Goal: Task Accomplishment & Management: Complete application form

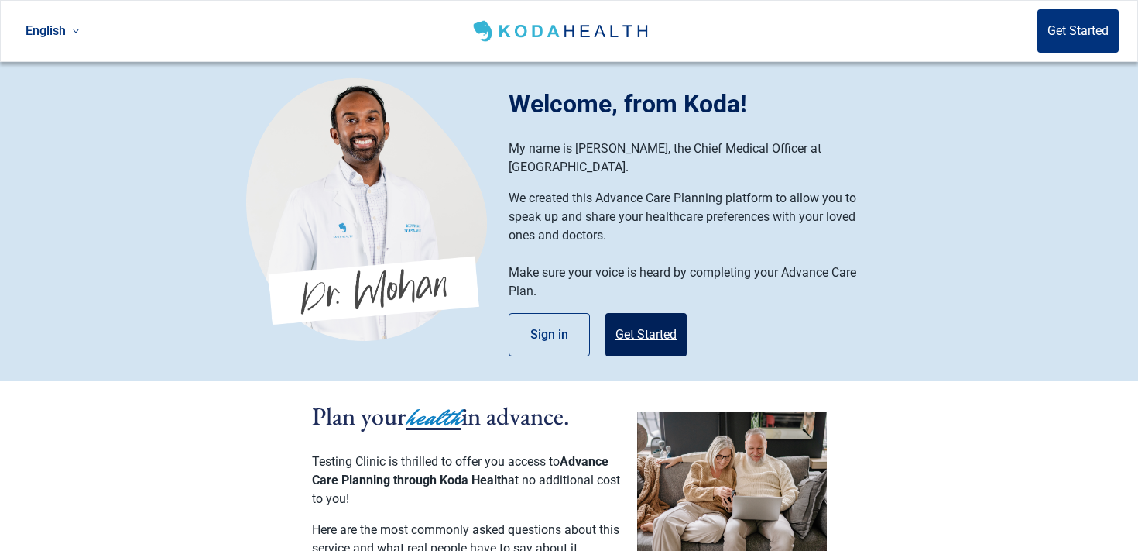
click at [641, 313] on button "Get Started" at bounding box center [646, 334] width 81 height 43
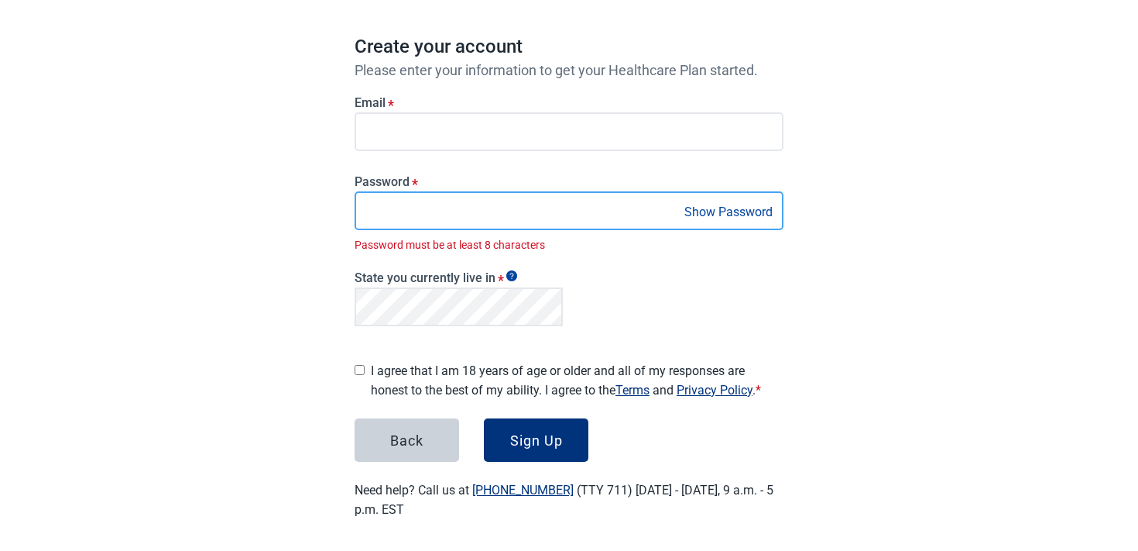
scroll to position [113, 0]
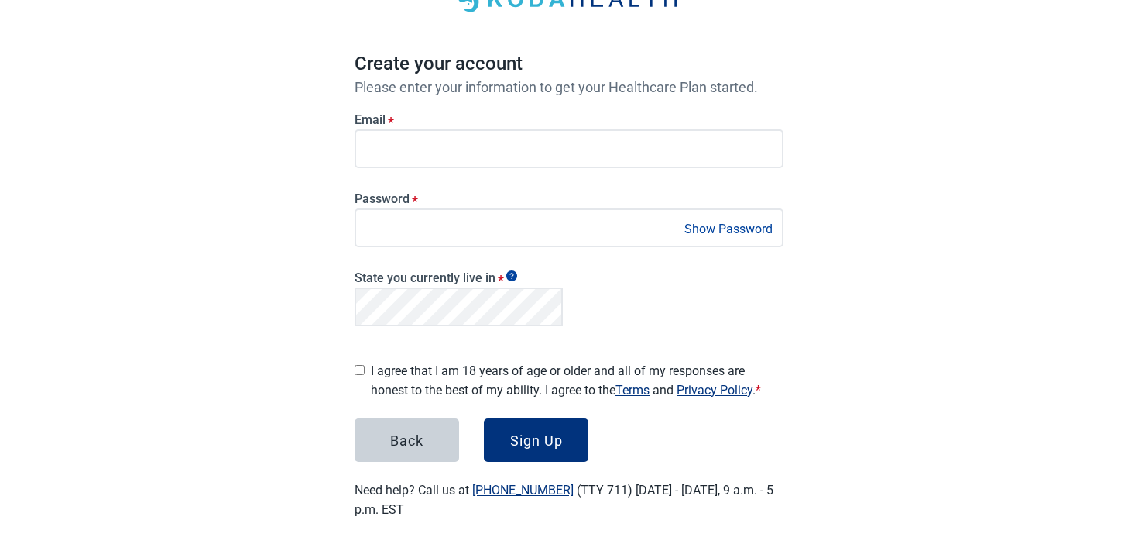
click at [434, 376] on label "I agree that I am 18 years of age or older and all of my responses are honest t…" at bounding box center [577, 380] width 413 height 39
click at [529, 445] on button "Sign Up" at bounding box center [536, 439] width 105 height 43
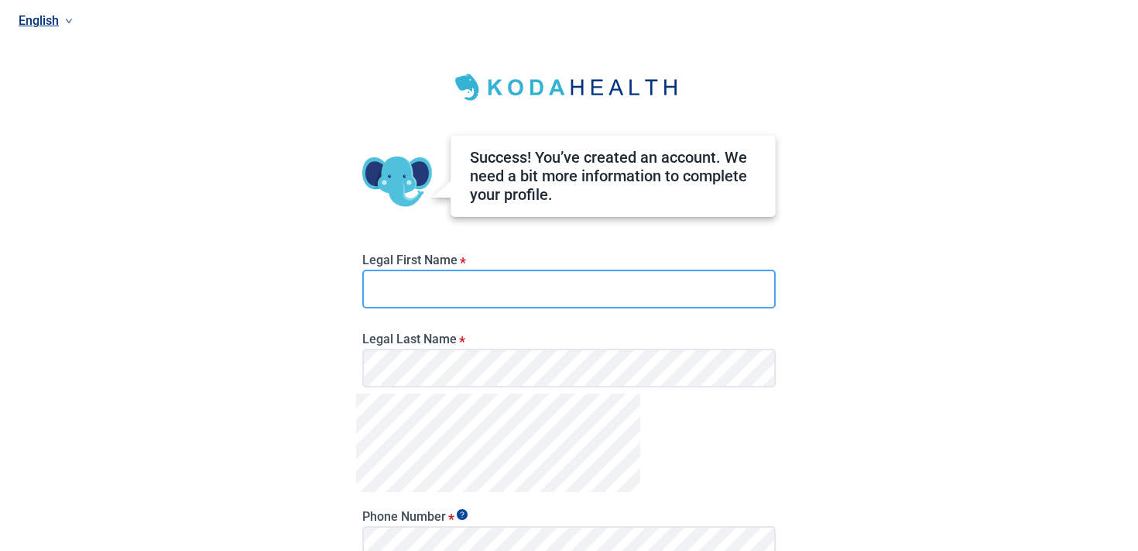
click at [482, 295] on input "Legal First Name *" at bounding box center [569, 288] width 414 height 39
type input "*"
type input "*******"
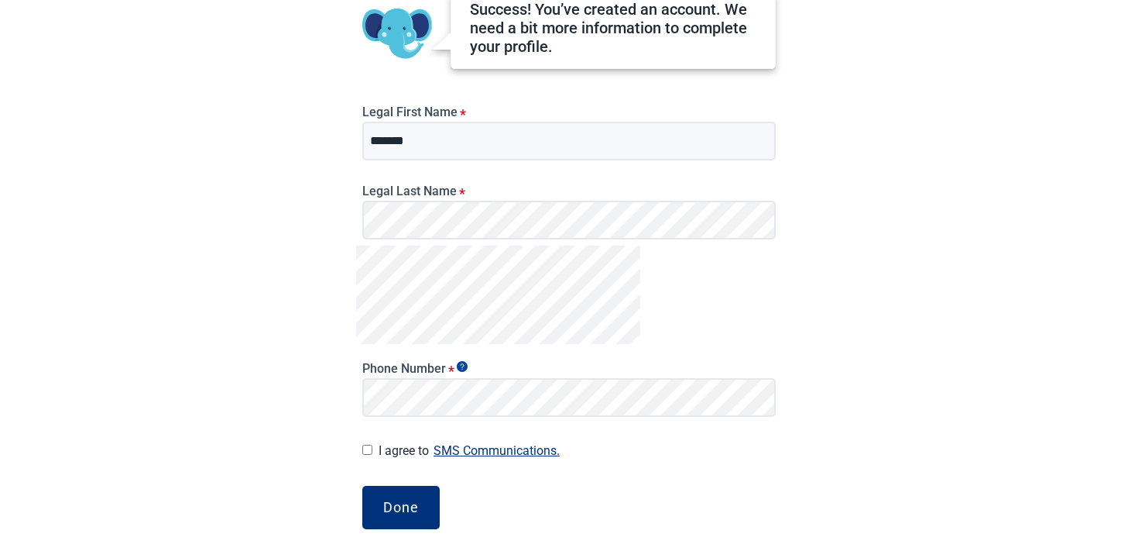
scroll to position [163, 0]
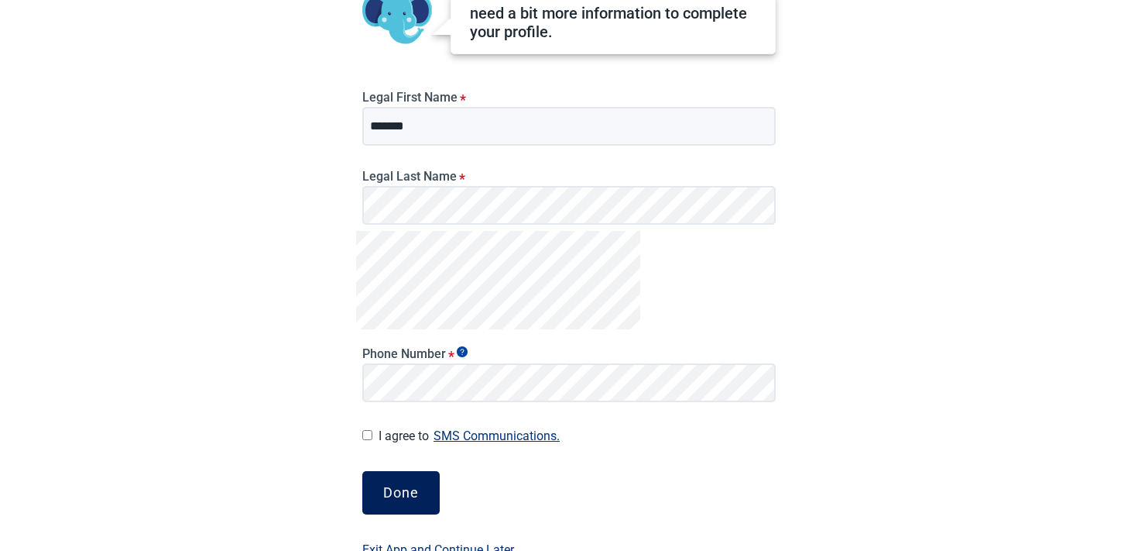
click at [394, 505] on button "Done" at bounding box center [400, 492] width 77 height 43
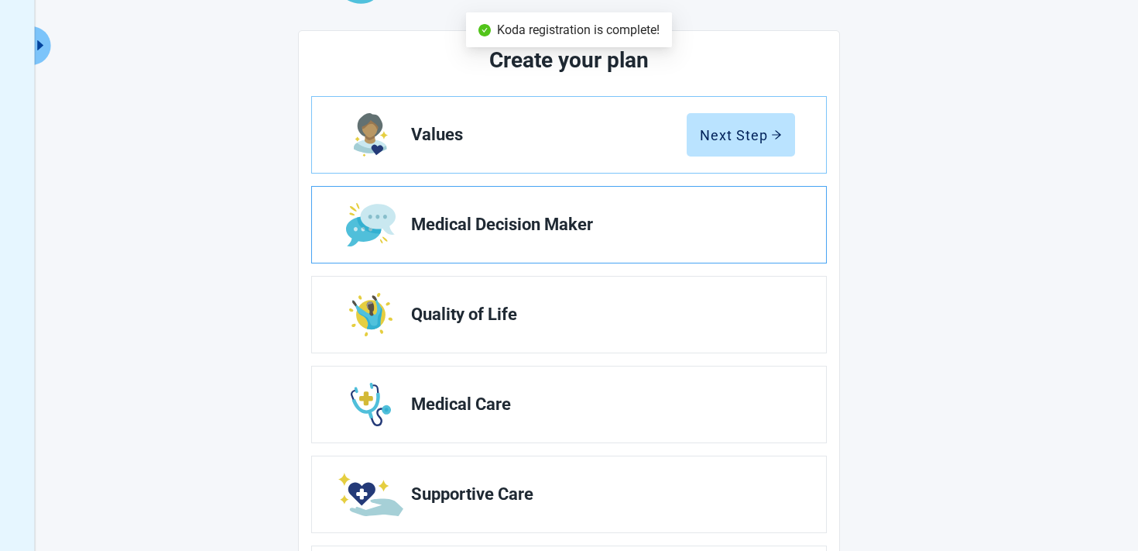
click at [716, 225] on span "Medical Decision Maker" at bounding box center [597, 224] width 372 height 19
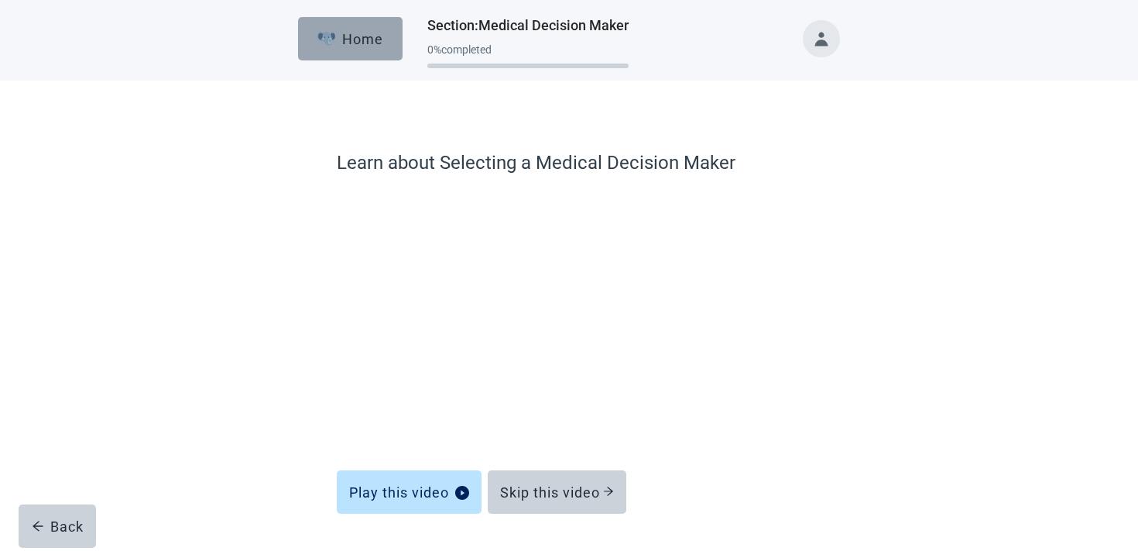
click at [321, 26] on button "Home" at bounding box center [350, 38] width 105 height 43
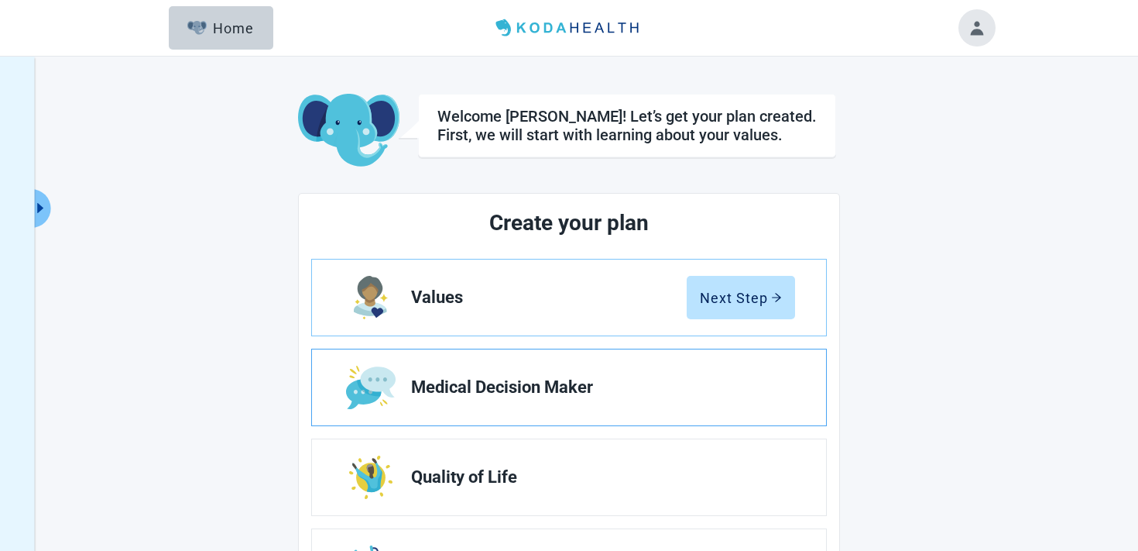
click at [490, 406] on link "Medical Decision Maker" at bounding box center [569, 387] width 514 height 76
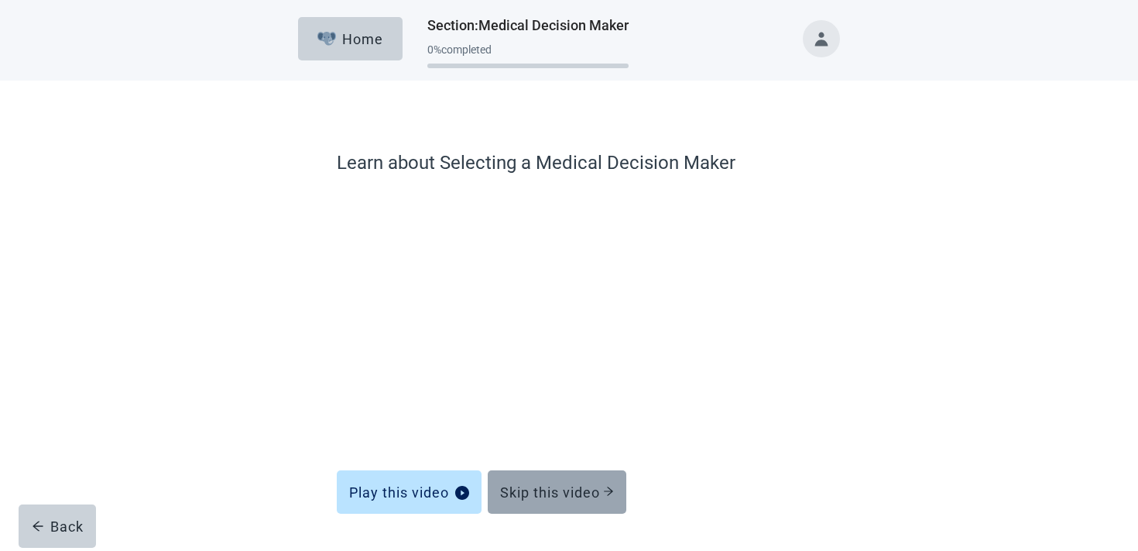
click at [589, 486] on div "Skip this video" at bounding box center [557, 491] width 114 height 15
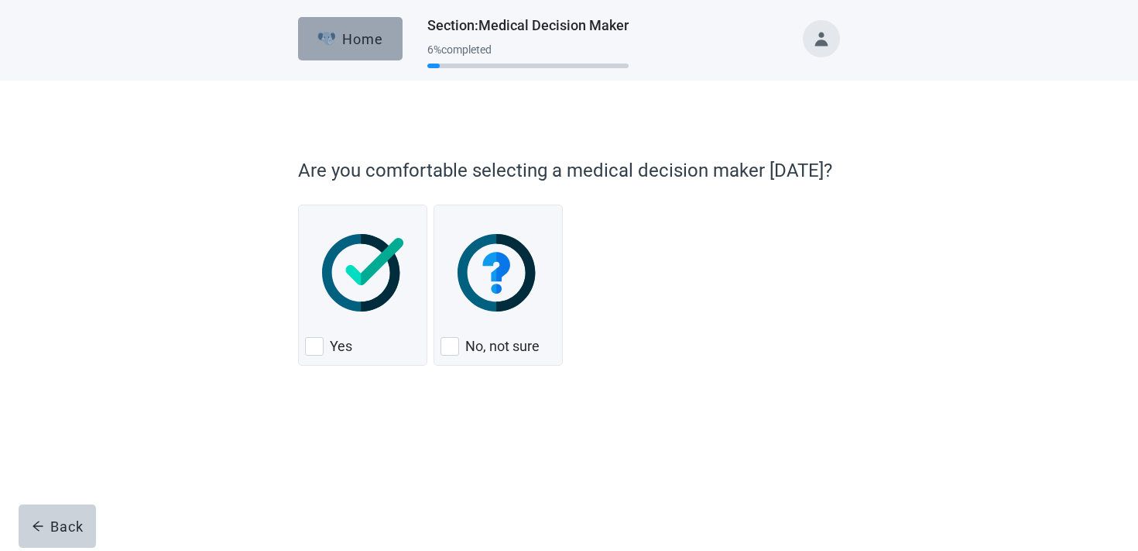
click at [358, 26] on button "Home" at bounding box center [350, 38] width 105 height 43
click at [345, 41] on div "Home" at bounding box center [351, 38] width 67 height 15
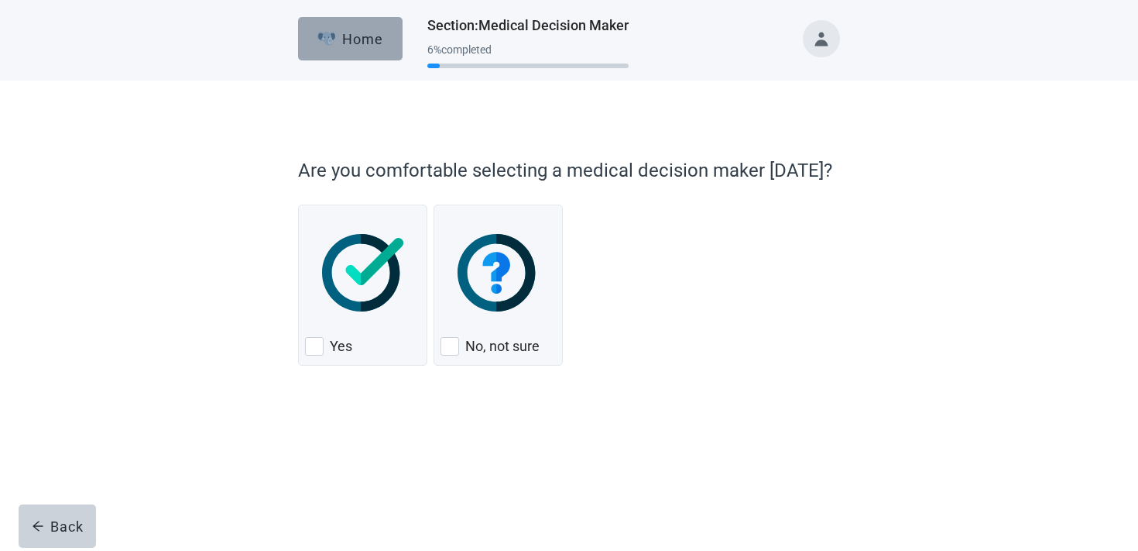
click at [345, 41] on div "Home" at bounding box center [351, 38] width 67 height 15
click at [346, 31] on div "Home" at bounding box center [351, 38] width 67 height 15
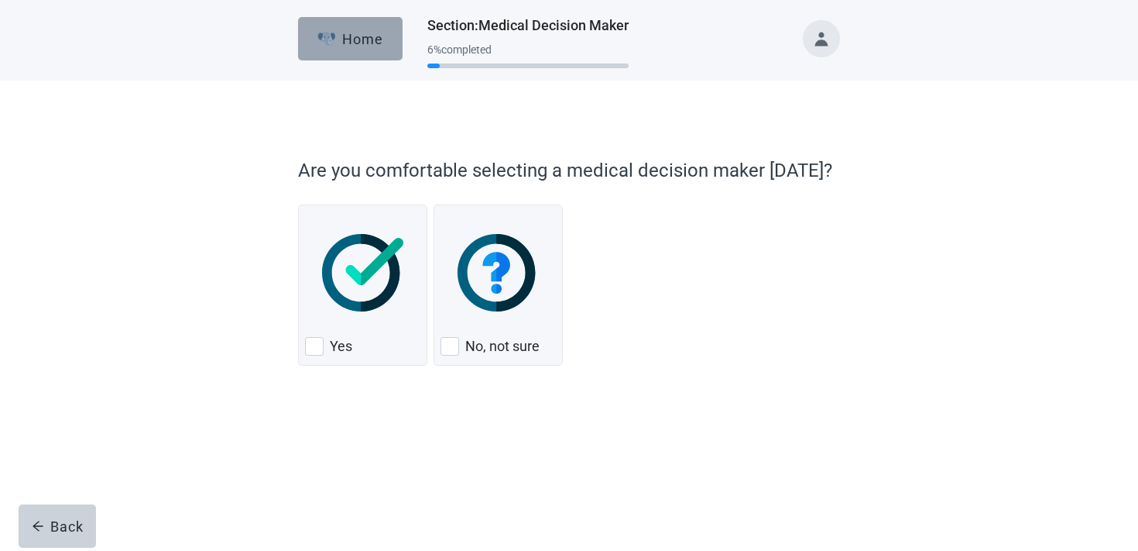
click at [355, 17] on button "Home" at bounding box center [350, 38] width 105 height 43
click at [348, 39] on div "Home" at bounding box center [351, 38] width 67 height 15
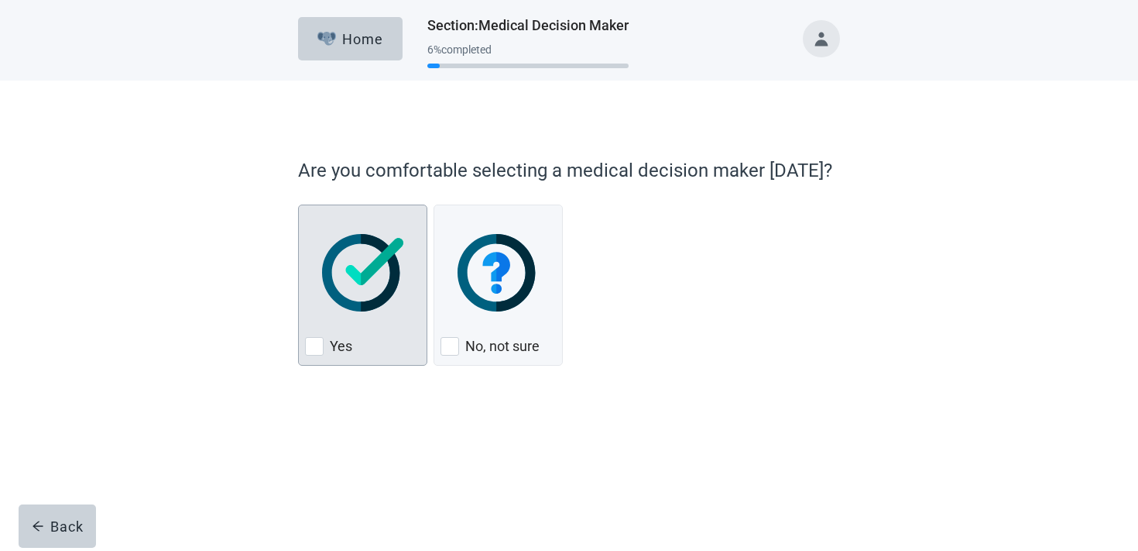
click at [396, 284] on img "Yes, checkbox, not checked" at bounding box center [362, 272] width 81 height 77
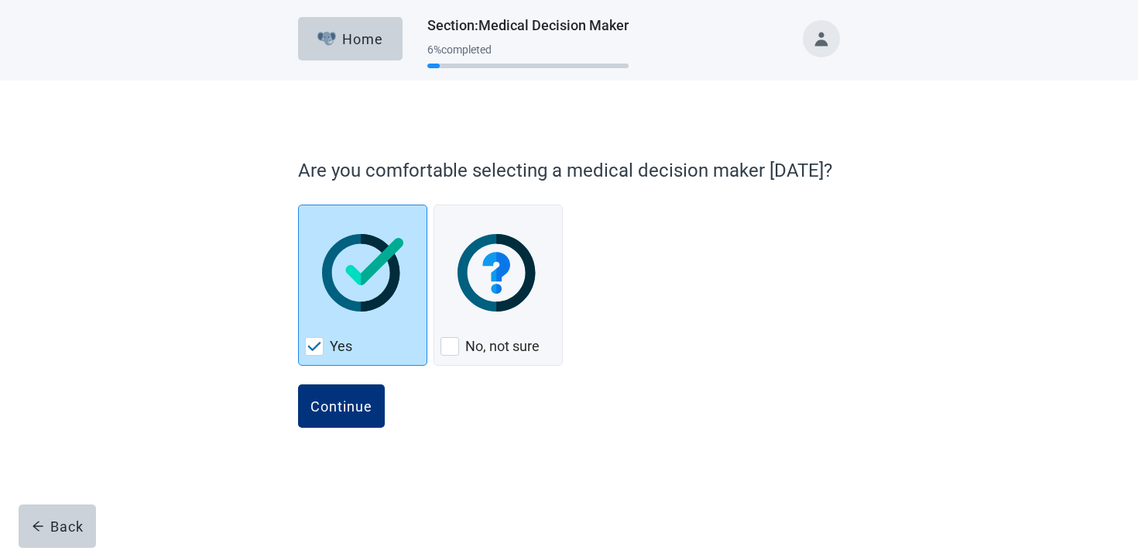
click at [320, 348] on img "Yes, checkbox, checked" at bounding box center [314, 346] width 14 height 9
click at [316, 342] on img "Yes, checkbox, checked" at bounding box center [314, 346] width 14 height 9
click at [64, 518] on div "Back" at bounding box center [58, 525] width 52 height 15
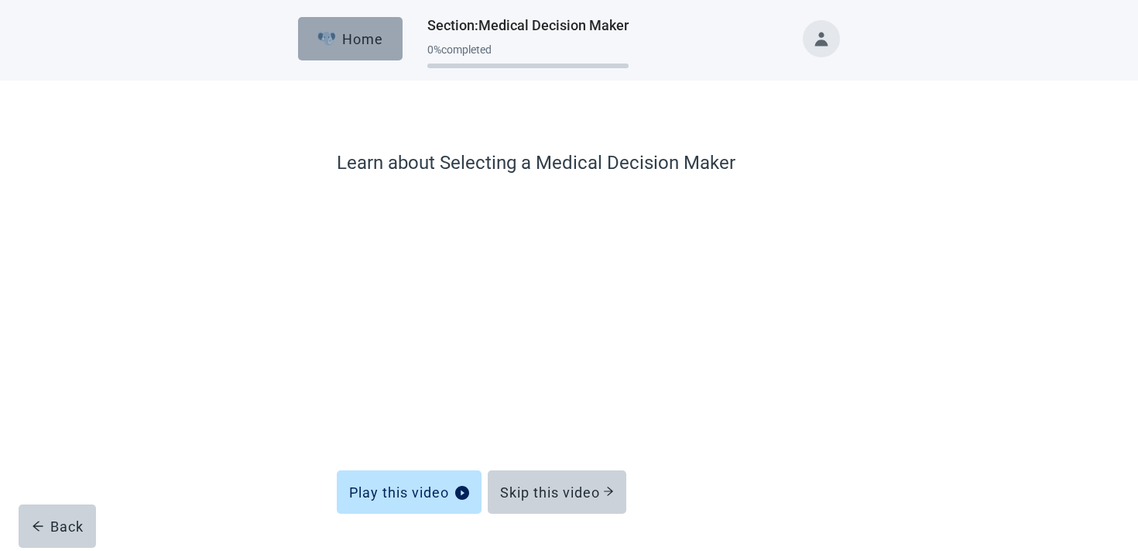
click at [358, 40] on div "Home" at bounding box center [351, 38] width 67 height 15
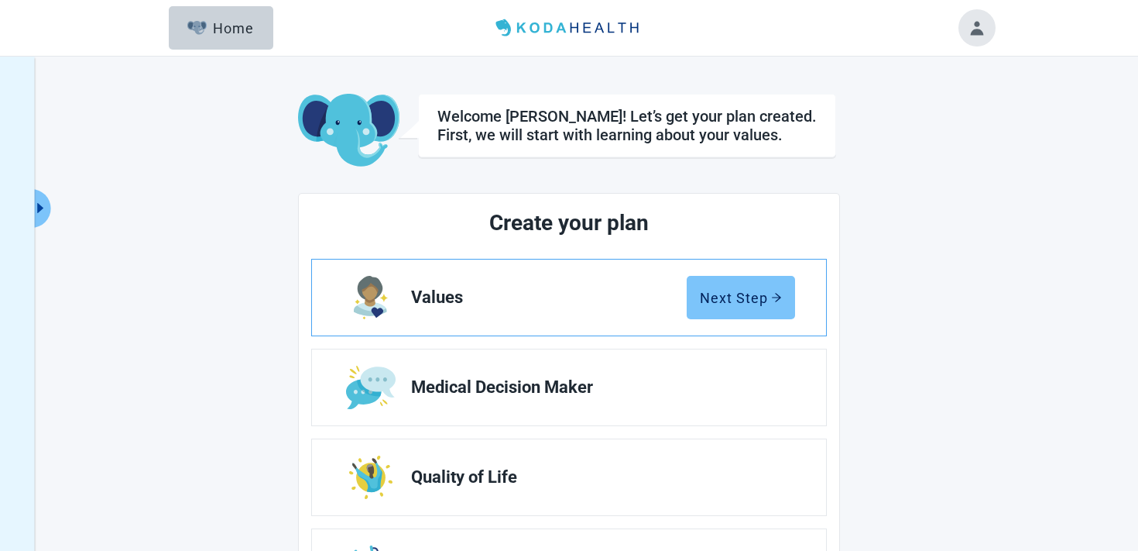
click at [702, 297] on div "Next Step" at bounding box center [741, 297] width 82 height 15
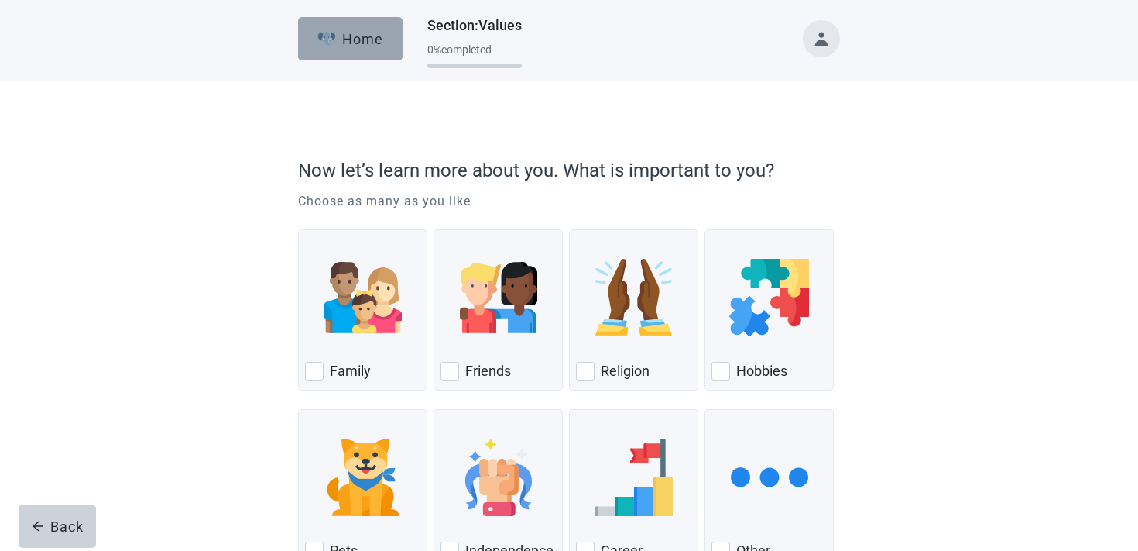
click at [329, 38] on img "button" at bounding box center [327, 39] width 19 height 14
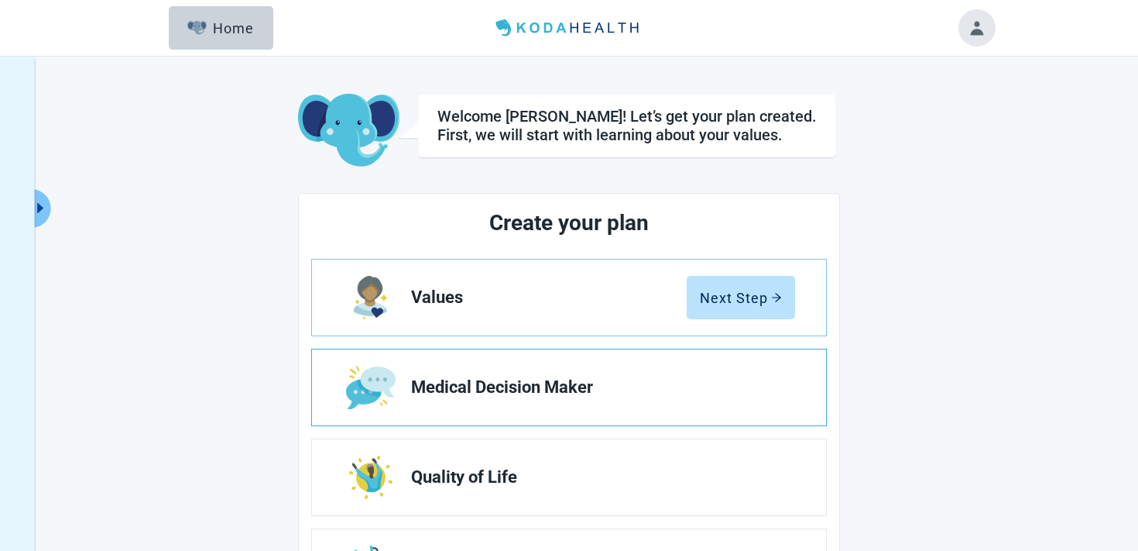
click at [678, 366] on link "Medical Decision Maker" at bounding box center [569, 387] width 514 height 76
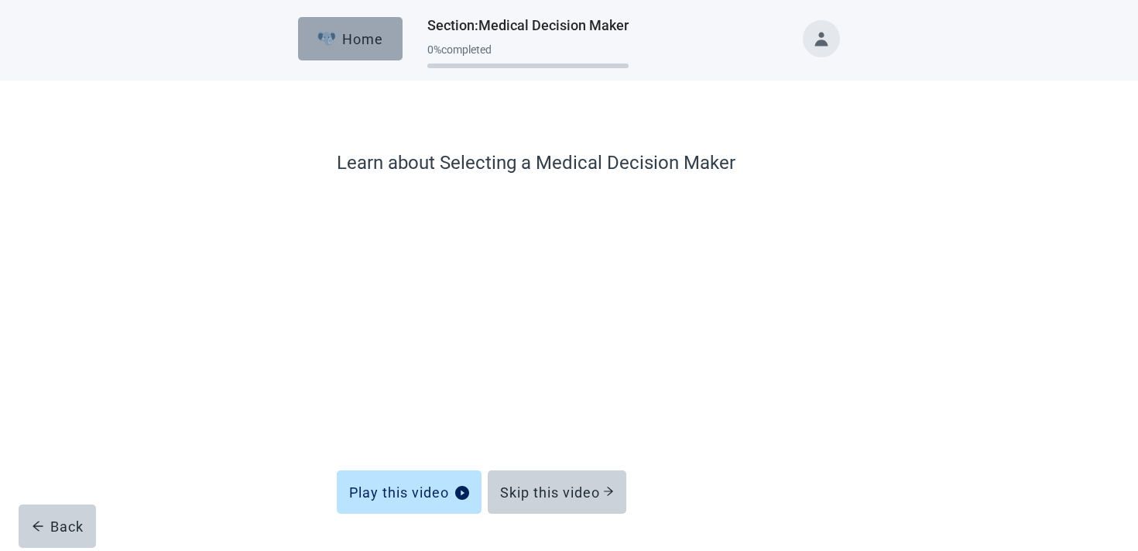
click at [333, 49] on button "Home" at bounding box center [350, 38] width 105 height 43
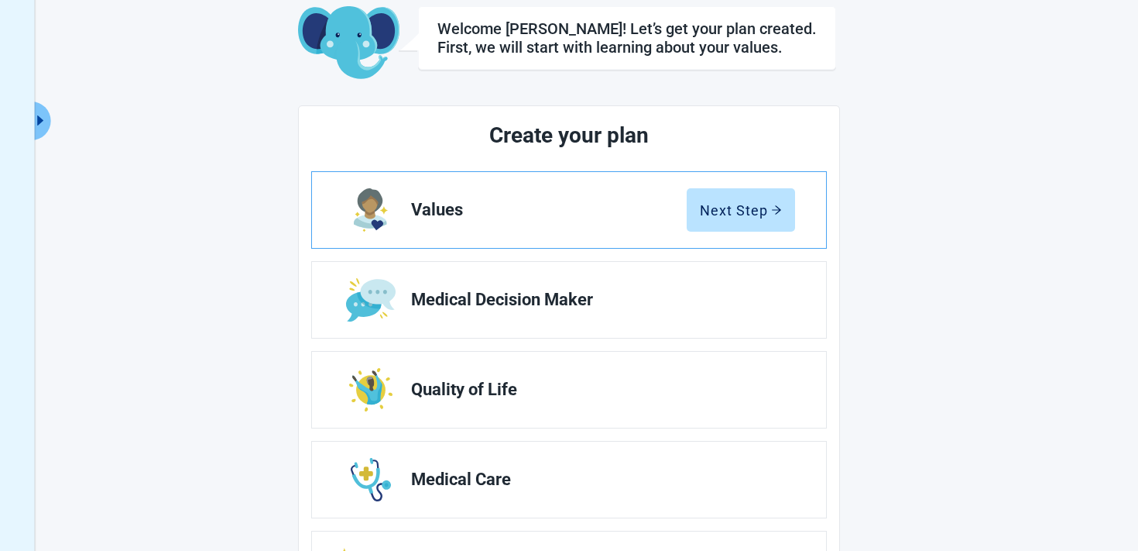
scroll to position [95, 0]
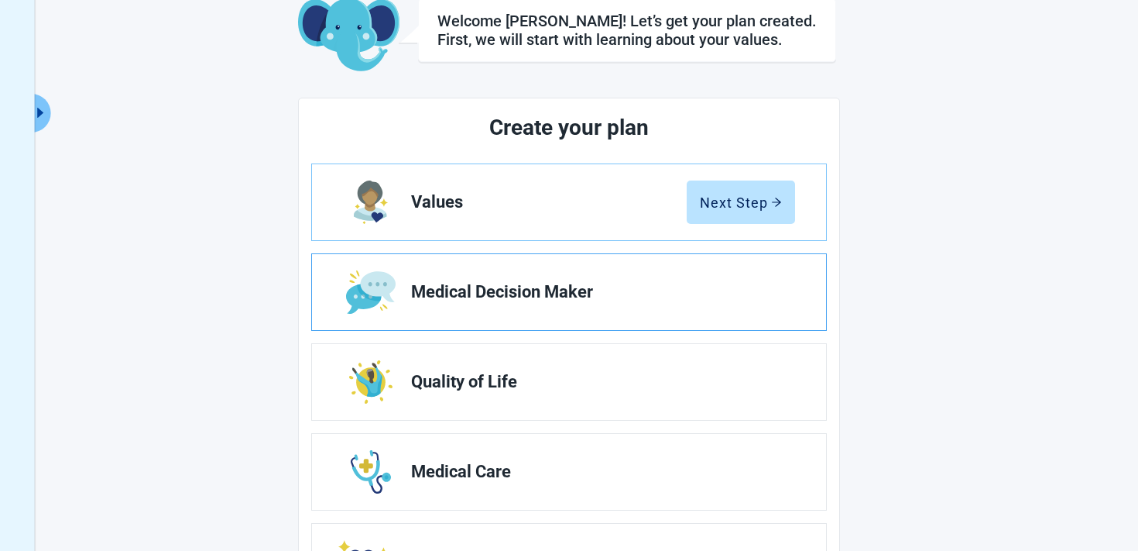
click at [645, 289] on span "Medical Decision Maker" at bounding box center [597, 292] width 372 height 19
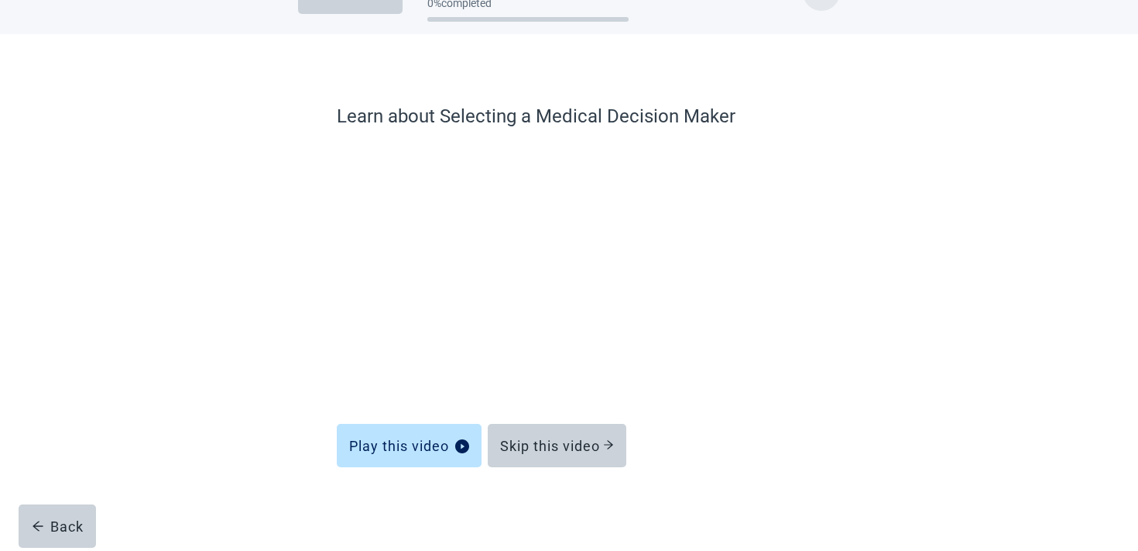
scroll to position [46, 0]
click at [543, 451] on div "Skip this video" at bounding box center [557, 445] width 114 height 15
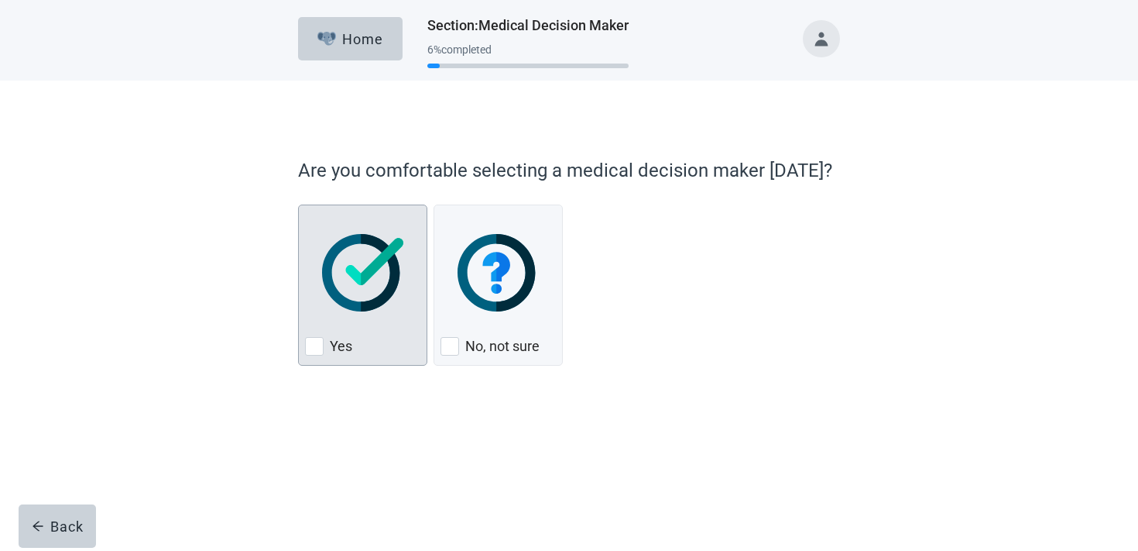
click at [402, 290] on img "Yes, checkbox, not checked" at bounding box center [362, 272] width 81 height 77
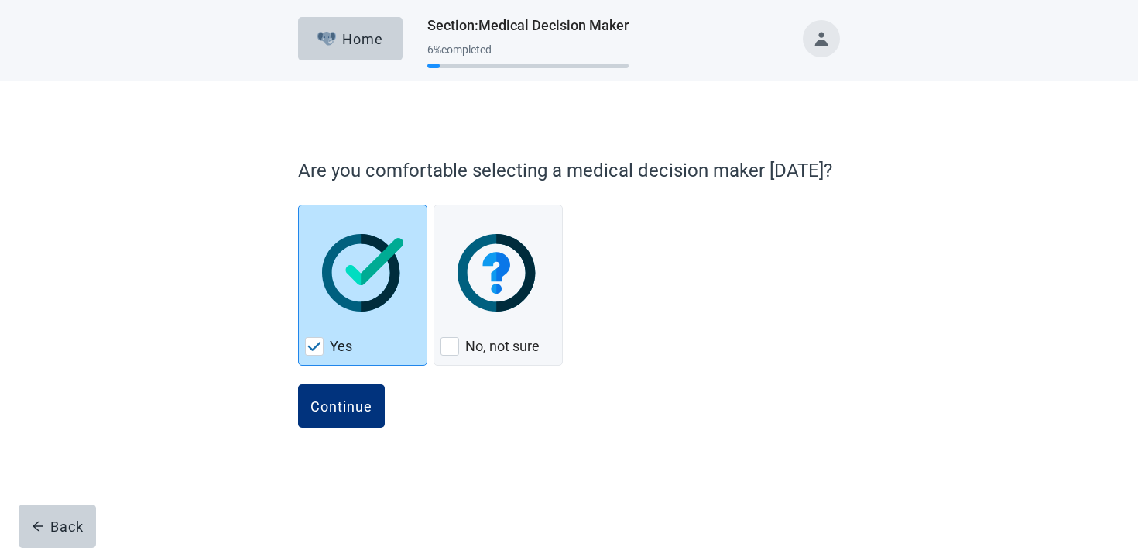
click at [402, 290] on img "Yes, checkbox, checked" at bounding box center [362, 272] width 81 height 77
click at [43, 527] on icon "arrow-left" at bounding box center [38, 526] width 12 height 12
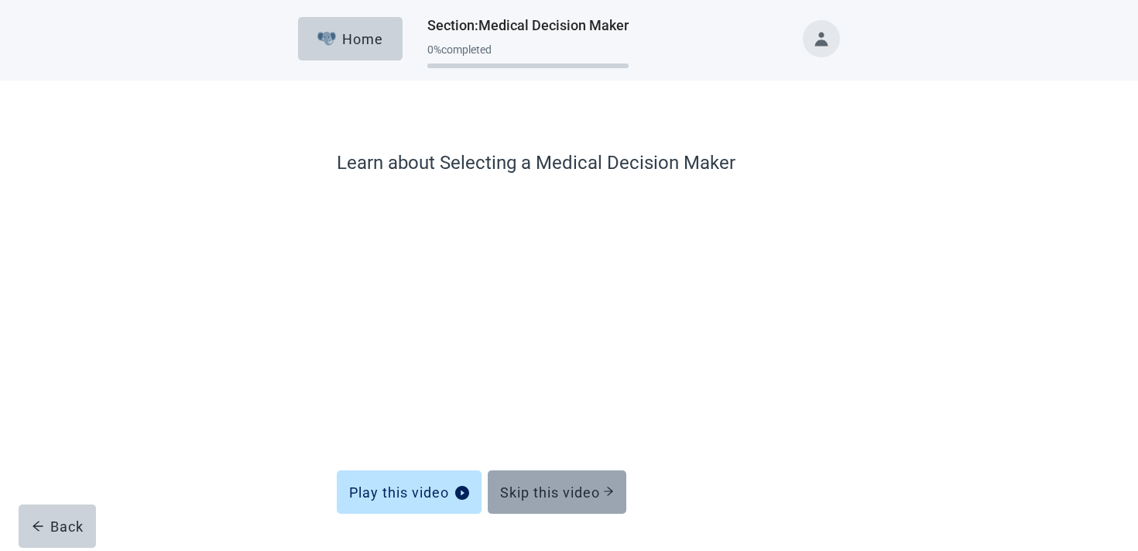
click at [582, 495] on div "Skip this video" at bounding box center [557, 491] width 114 height 15
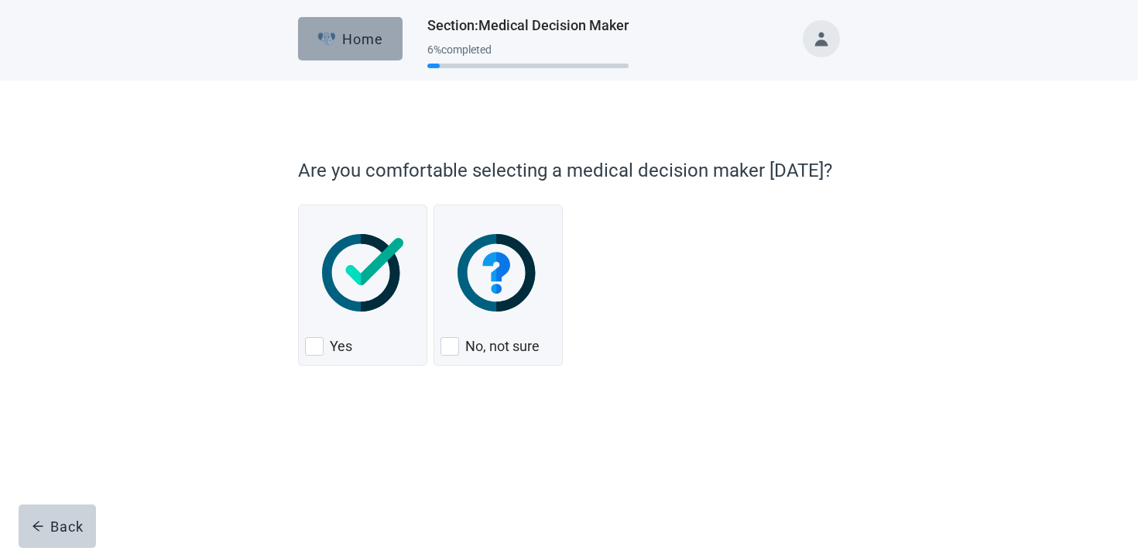
click at [370, 41] on div "Home" at bounding box center [351, 38] width 67 height 15
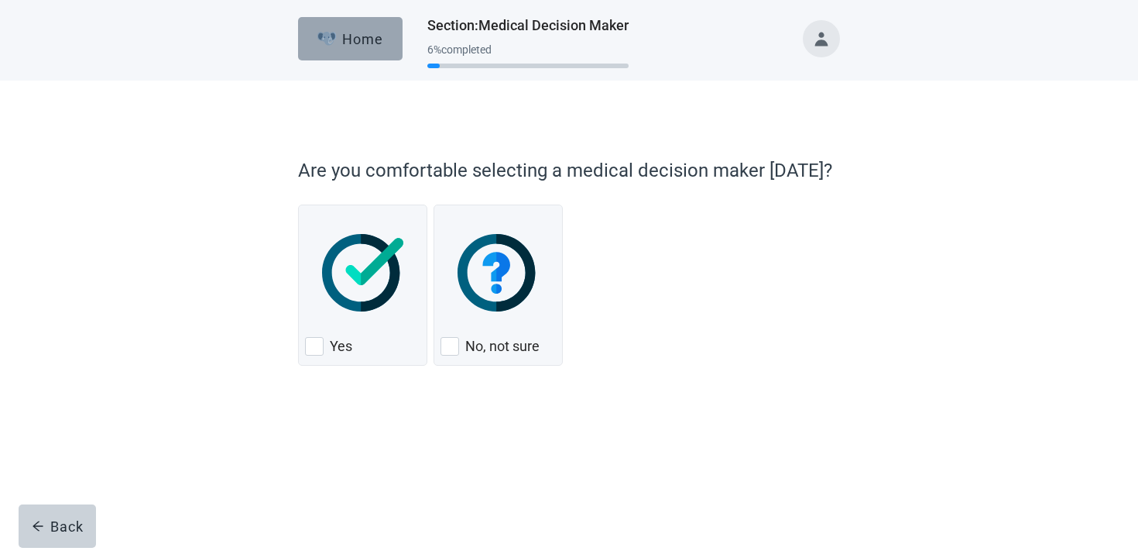
click at [370, 41] on div "Home" at bounding box center [351, 38] width 67 height 15
click at [48, 522] on div "Back" at bounding box center [58, 525] width 52 height 15
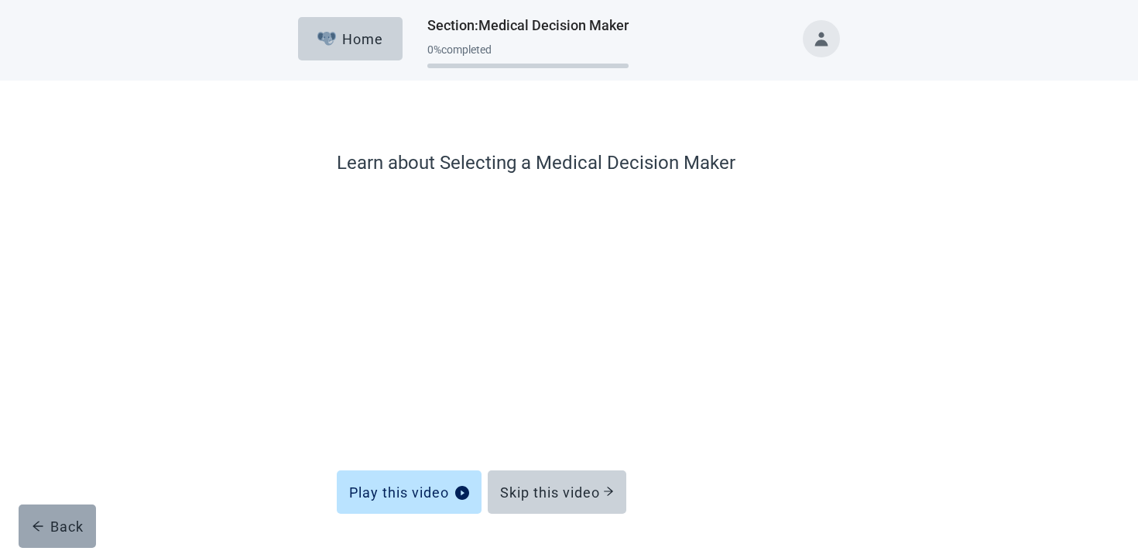
click at [69, 534] on button "Back" at bounding box center [57, 525] width 77 height 43
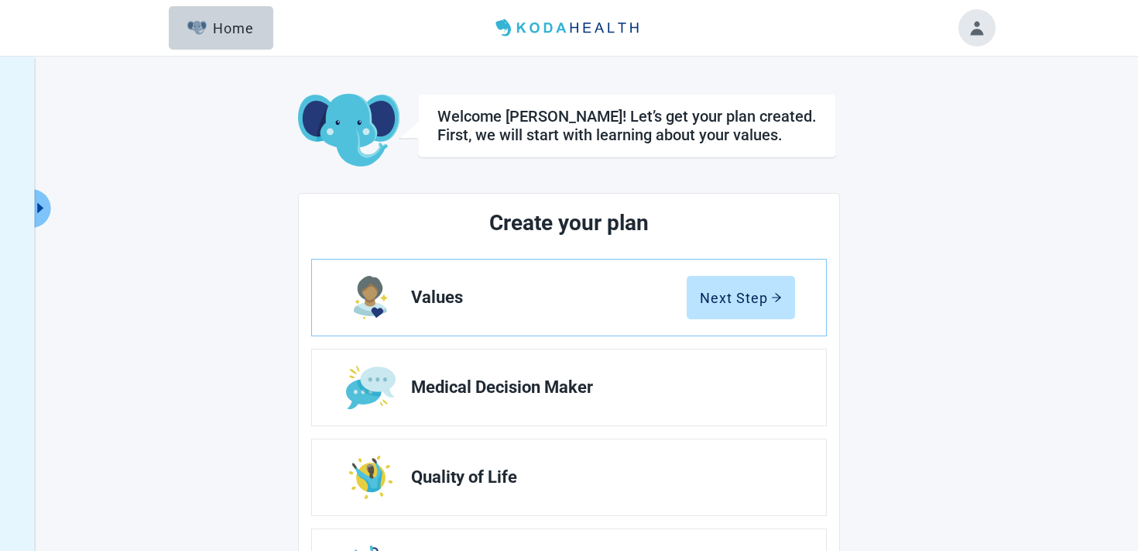
scroll to position [178, 0]
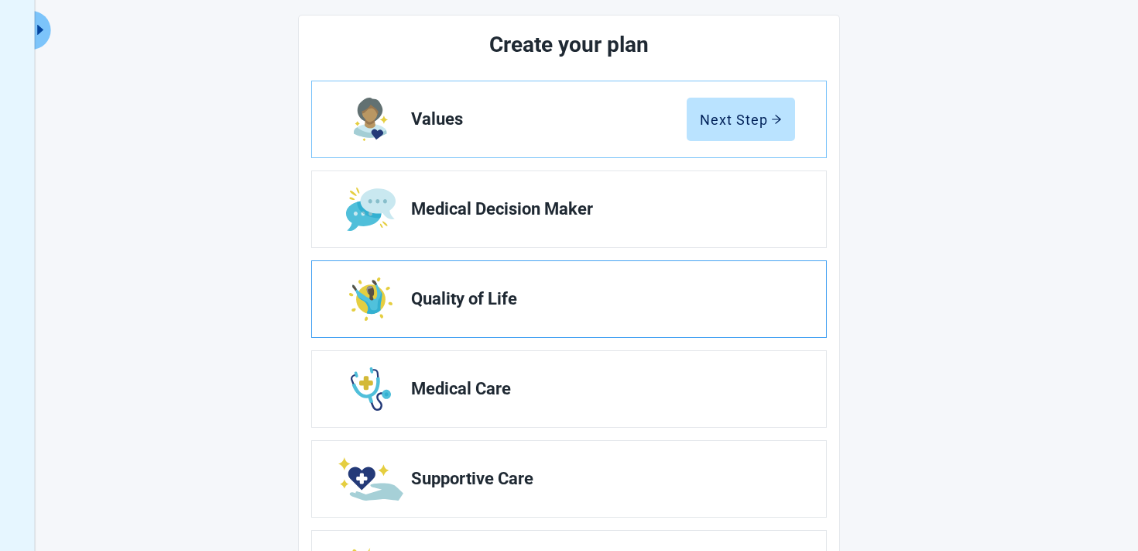
click at [647, 286] on link "Quality of Life" at bounding box center [569, 299] width 514 height 76
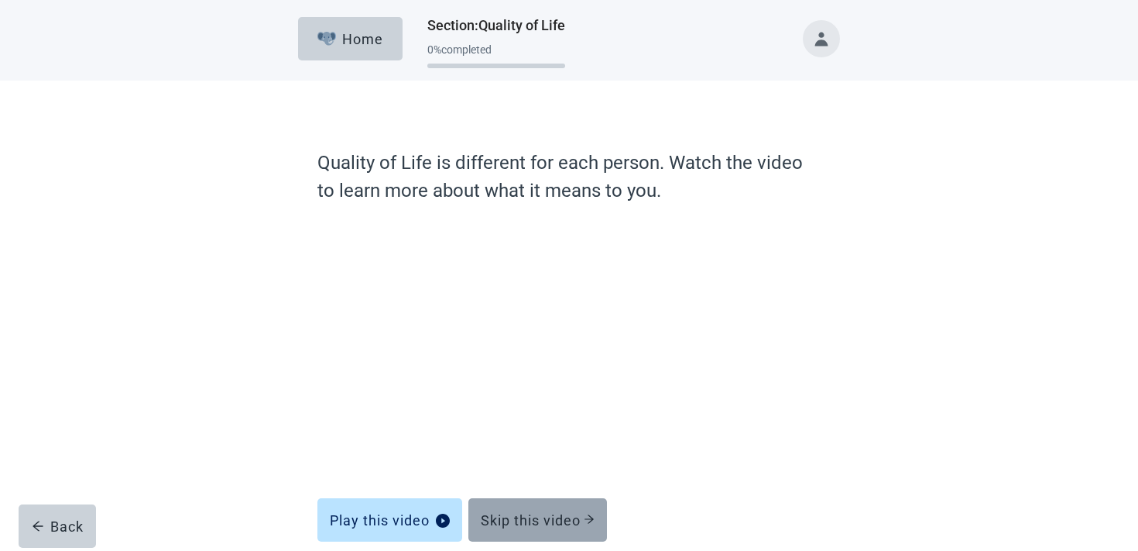
click at [529, 533] on button "Skip this video" at bounding box center [538, 519] width 139 height 43
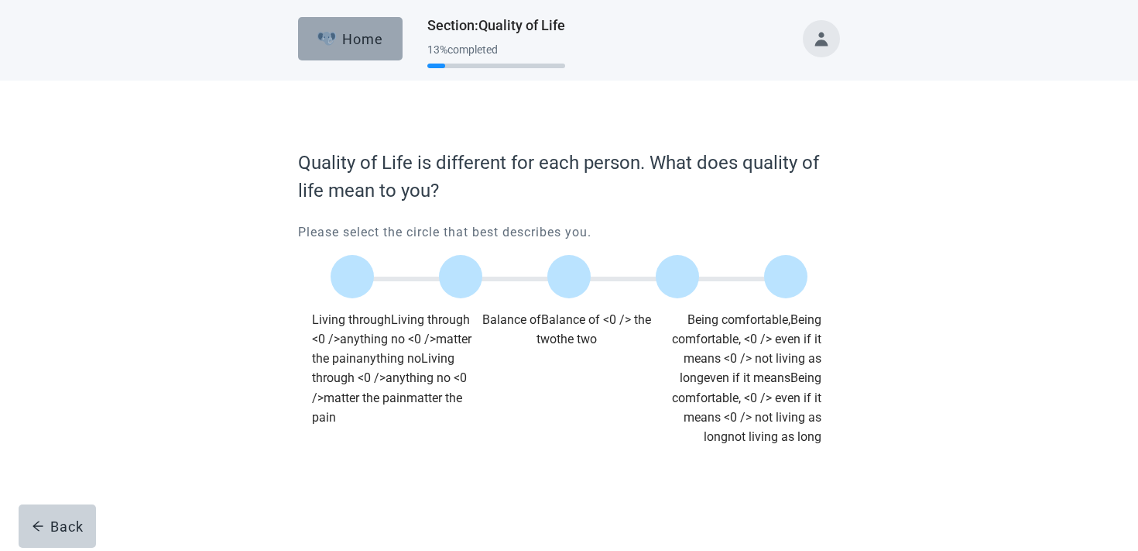
click at [358, 29] on button "Home" at bounding box center [350, 38] width 105 height 43
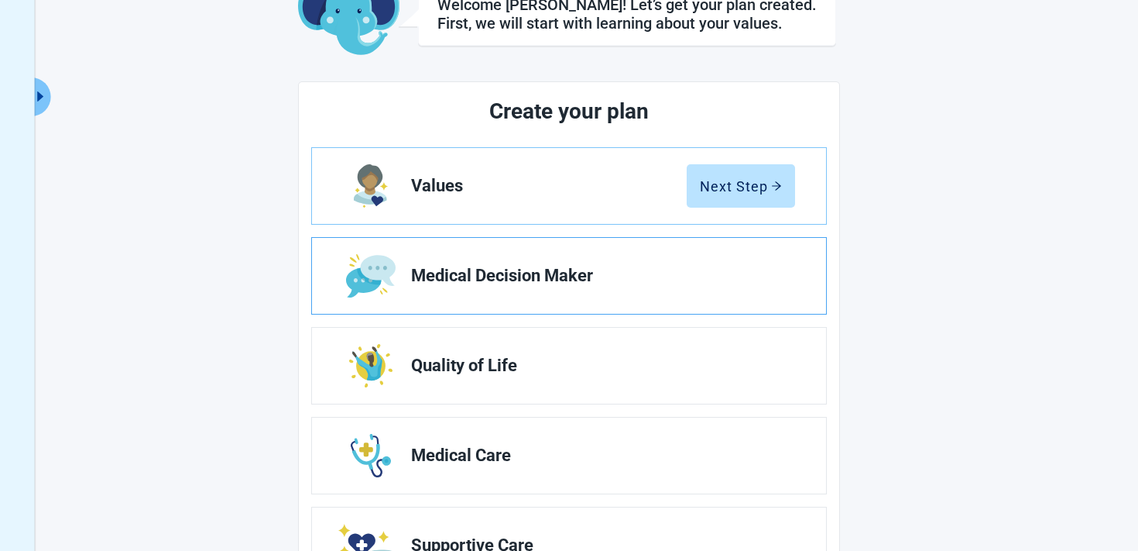
click at [619, 266] on span "Medical Decision Maker" at bounding box center [597, 275] width 372 height 19
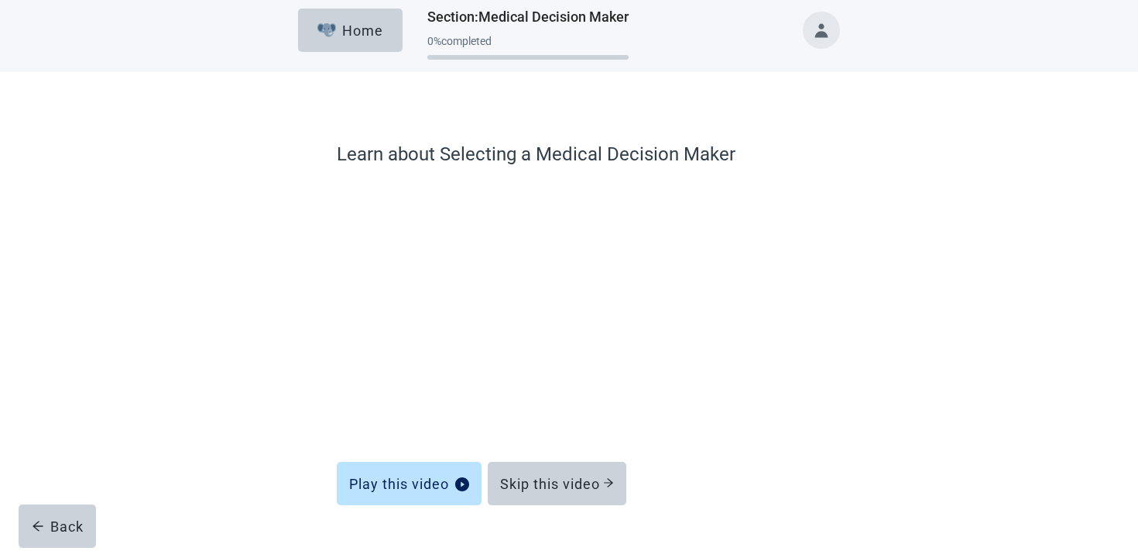
scroll to position [5, 0]
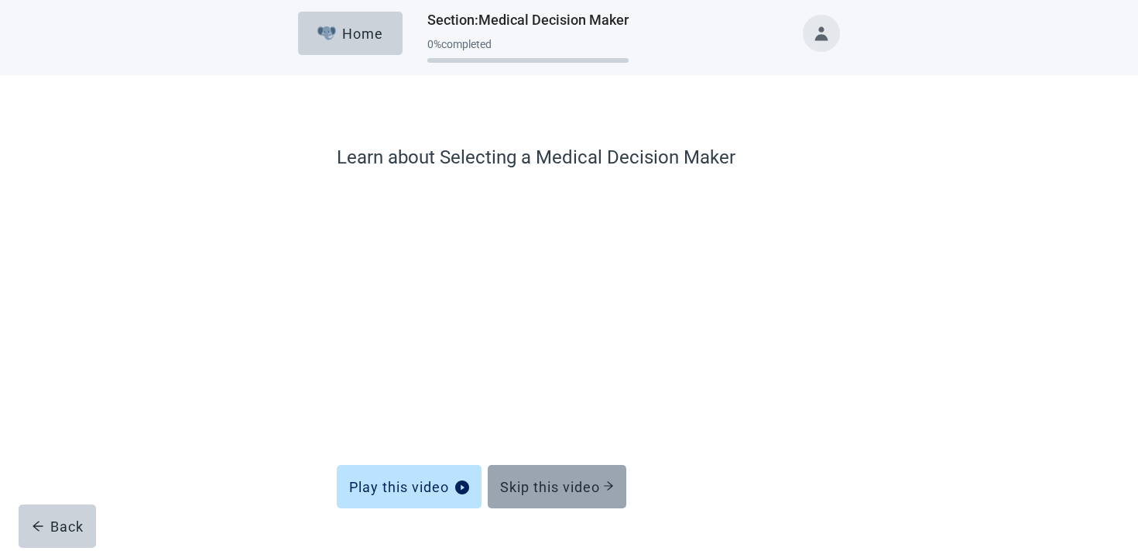
click at [534, 486] on div "Skip this video" at bounding box center [557, 486] width 114 height 15
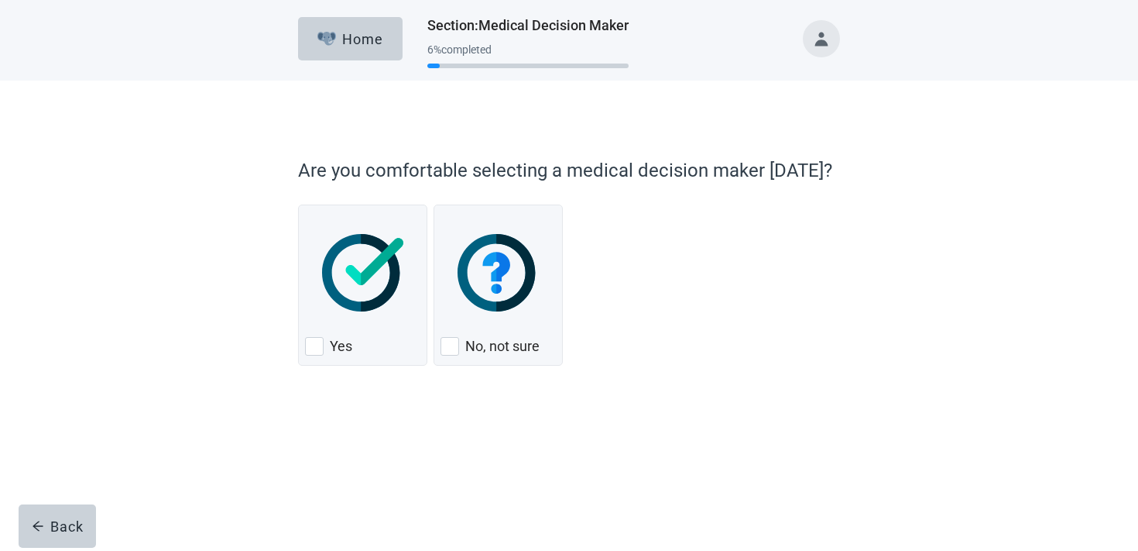
click at [818, 38] on button "Toggle account menu" at bounding box center [821, 38] width 37 height 37
click at [788, 203] on span "Logout" at bounding box center [790, 206] width 39 height 15
